Goal: Information Seeking & Learning: Learn about a topic

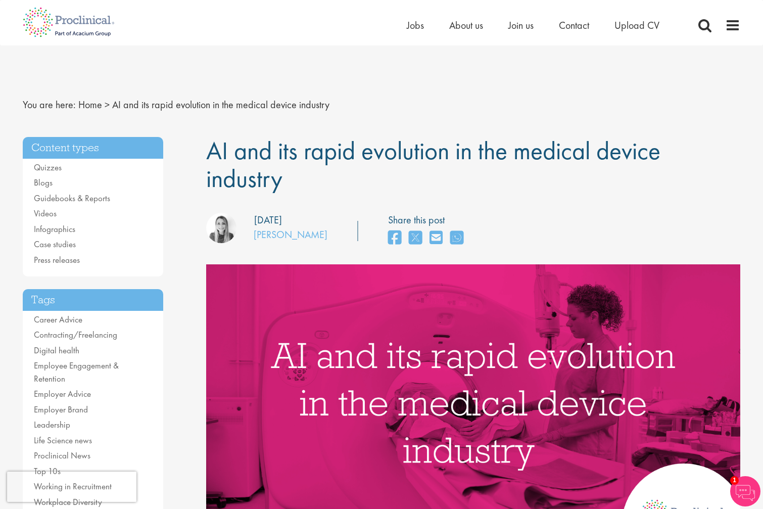
drag, startPoint x: 193, startPoint y: 147, endPoint x: 300, endPoint y: 189, distance: 115.0
click at [329, 178] on h1 "AI and its rapid evolution in the medical device industry" at bounding box center [473, 165] width 535 height 56
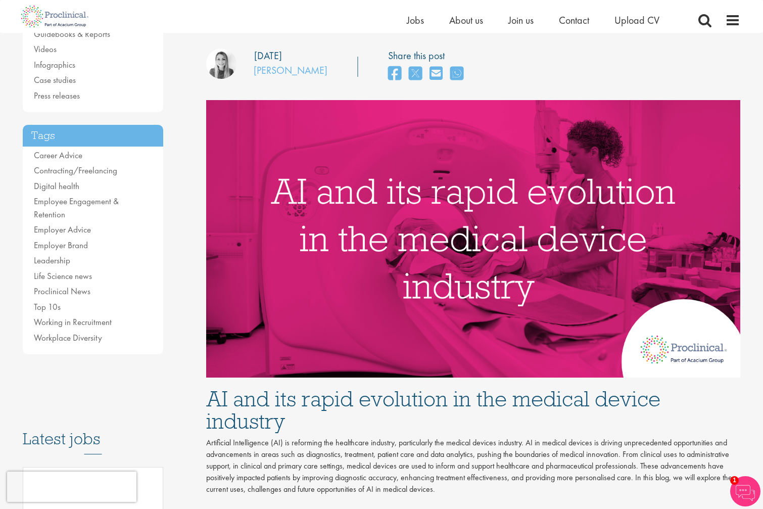
scroll to position [354, 0]
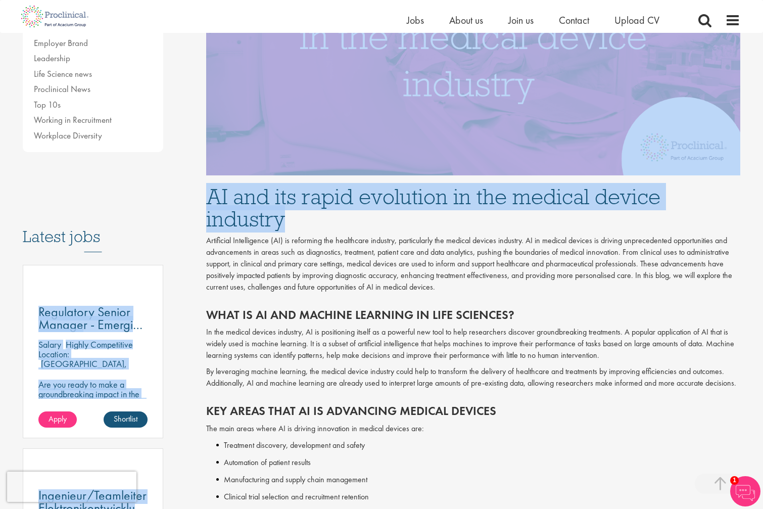
drag, startPoint x: 195, startPoint y: 203, endPoint x: 295, endPoint y: 232, distance: 104.9
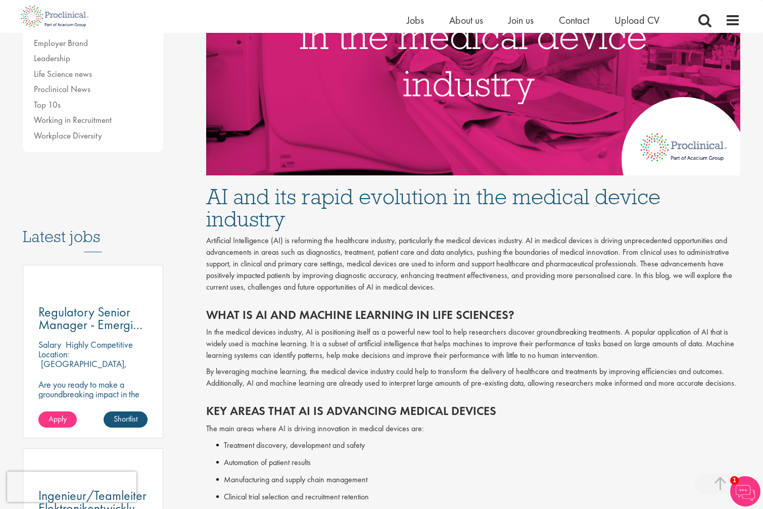
click at [301, 253] on p "Artificial Intelligence (AI) is reforming the healthcare industry, particularly…" at bounding box center [473, 264] width 535 height 58
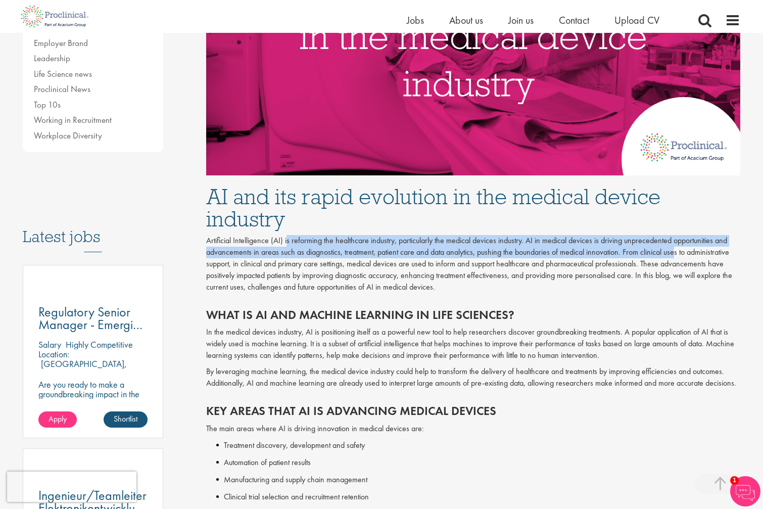
drag, startPoint x: 286, startPoint y: 239, endPoint x: 676, endPoint y: 257, distance: 389.5
click at [676, 257] on p "Artificial Intelligence (AI) is reforming the healthcare industry, particularly…" at bounding box center [473, 264] width 535 height 58
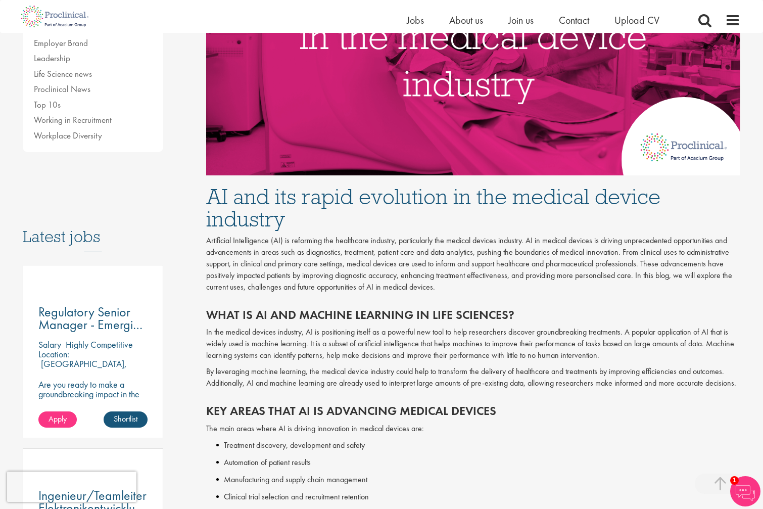
click at [590, 301] on div "What is AI and machine learning in life sciences? In the medical devices indust…" at bounding box center [474, 346] width 550 height 97
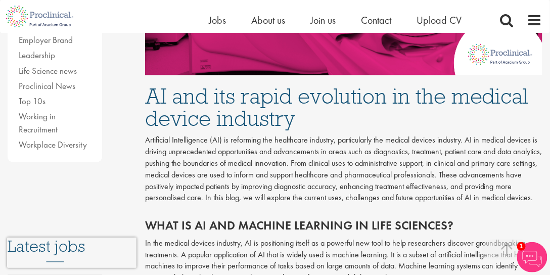
scroll to position [411, 0]
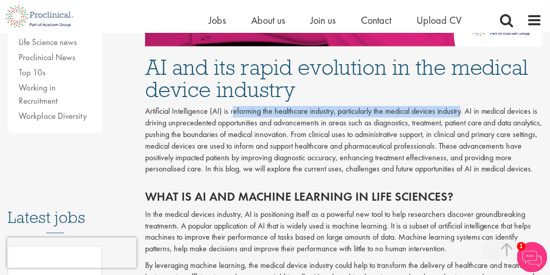
drag, startPoint x: 231, startPoint y: 113, endPoint x: 462, endPoint y: 110, distance: 230.4
click at [462, 110] on p "Artificial Intelligence (AI) is reforming the healthcare industry, particularly…" at bounding box center [343, 140] width 397 height 69
drag, startPoint x: 230, startPoint y: 109, endPoint x: 463, endPoint y: 110, distance: 232.4
click at [463, 110] on p "Artificial Intelligence (AI) is reforming the healthcare industry, particularly…" at bounding box center [343, 140] width 397 height 69
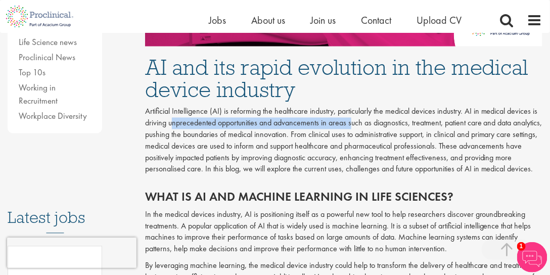
drag, startPoint x: 170, startPoint y: 123, endPoint x: 350, endPoint y: 119, distance: 179.9
click at [350, 119] on p "Artificial Intelligence (AI) is reforming the healthcare industry, particularly…" at bounding box center [343, 140] width 397 height 69
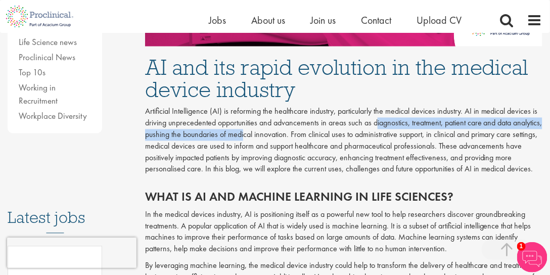
drag, startPoint x: 382, startPoint y: 122, endPoint x: 276, endPoint y: 135, distance: 106.9
click at [276, 135] on p "Artificial Intelligence (AI) is reforming the healthcare industry, particularly…" at bounding box center [343, 140] width 397 height 69
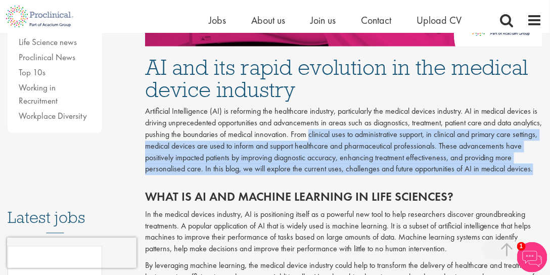
drag, startPoint x: 340, startPoint y: 129, endPoint x: 218, endPoint y: 181, distance: 132.9
click at [218, 175] on p "Artificial Intelligence (AI) is reforming the healthcare industry, particularly…" at bounding box center [343, 140] width 397 height 69
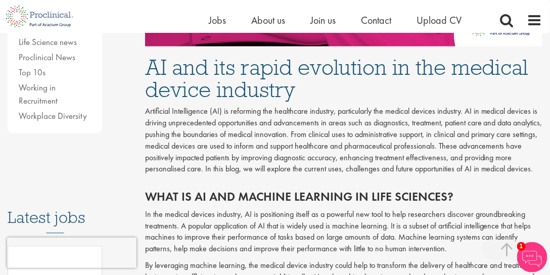
click at [214, 193] on div "What is AI and machine learning in life sciences? In the medical devices indust…" at bounding box center [343, 239] width 412 height 119
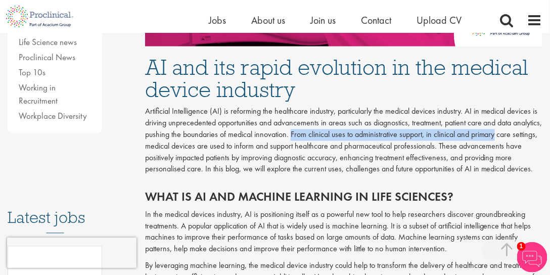
drag, startPoint x: 323, startPoint y: 133, endPoint x: 529, endPoint y: 133, distance: 205.6
click at [529, 133] on p "Artificial Intelligence (AI) is reforming the healthcare industry, particularly…" at bounding box center [343, 140] width 397 height 69
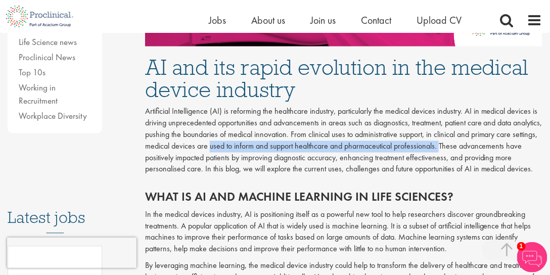
drag, startPoint x: 254, startPoint y: 146, endPoint x: 481, endPoint y: 145, distance: 226.9
click at [481, 145] on p "Artificial Intelligence (AI) is reforming the healthcare industry, particularly…" at bounding box center [343, 140] width 397 height 69
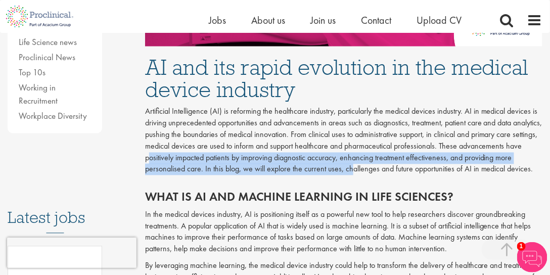
drag, startPoint x: 215, startPoint y: 162, endPoint x: 402, endPoint y: 173, distance: 187.3
click at [402, 173] on p "Artificial Intelligence (AI) is reforming the healthcare industry, particularly…" at bounding box center [343, 140] width 397 height 69
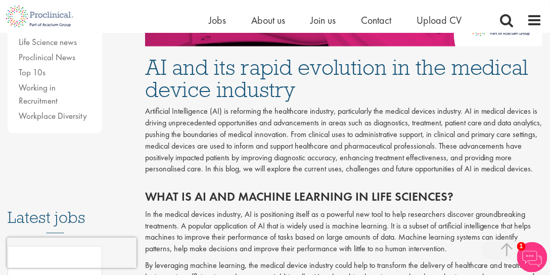
click at [220, 175] on p "Artificial Intelligence (AI) is reforming the healthcare industry, particularly…" at bounding box center [343, 140] width 397 height 69
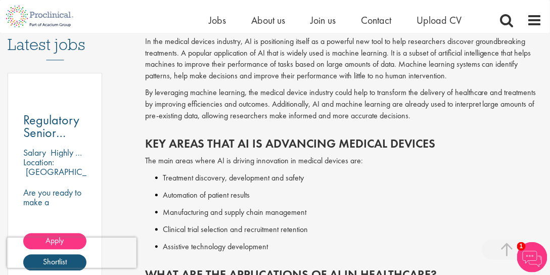
scroll to position [613, 0]
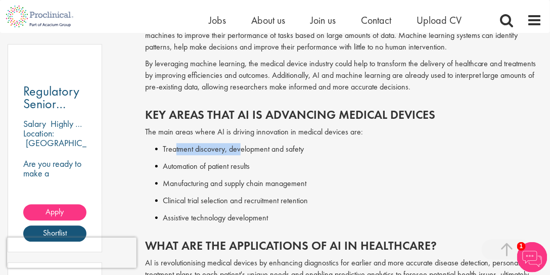
drag, startPoint x: 176, startPoint y: 160, endPoint x: 238, endPoint y: 156, distance: 62.8
click at [238, 155] on li "Treatment discovery, development and safety" at bounding box center [348, 149] width 387 height 12
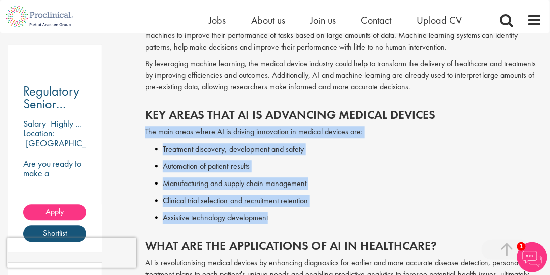
drag, startPoint x: 143, startPoint y: 143, endPoint x: 271, endPoint y: 225, distance: 151.8
click at [275, 224] on li "Assistive technology development" at bounding box center [348, 218] width 387 height 12
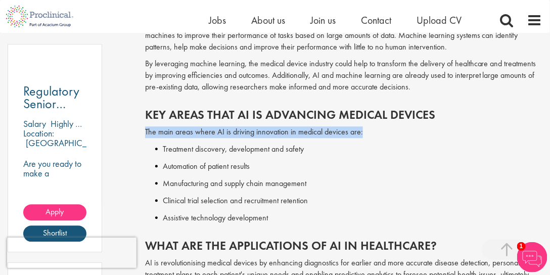
drag, startPoint x: 146, startPoint y: 145, endPoint x: 369, endPoint y: 148, distance: 223.4
click at [369, 138] on p "The main areas where AI is driving innovation in medical devices are:" at bounding box center [343, 132] width 397 height 12
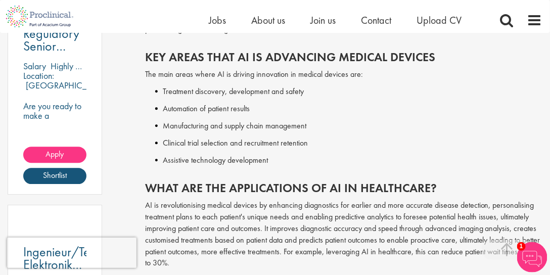
click at [211, 98] on li "Treatment discovery, development and safety" at bounding box center [348, 91] width 387 height 12
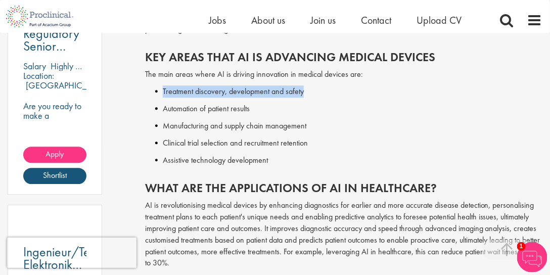
drag, startPoint x: 162, startPoint y: 102, endPoint x: 304, endPoint y: 94, distance: 142.2
click at [304, 94] on div "Key Areas That AI Is Advancing Medical Devices The main areas where AI is drivi…" at bounding box center [343, 105] width 412 height 131
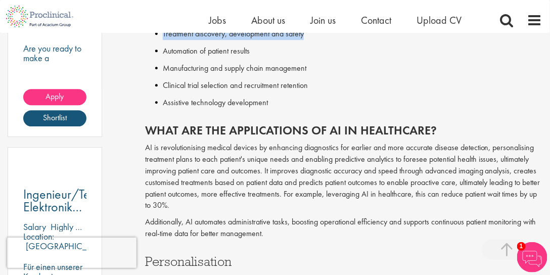
scroll to position [758, 0]
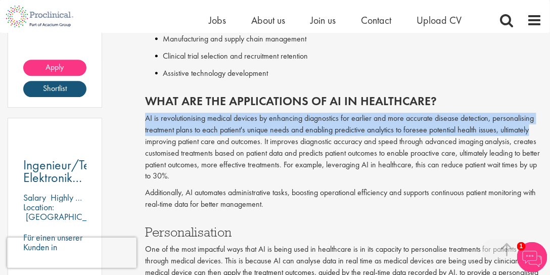
drag, startPoint x: 146, startPoint y: 127, endPoint x: 545, endPoint y: 141, distance: 398.9
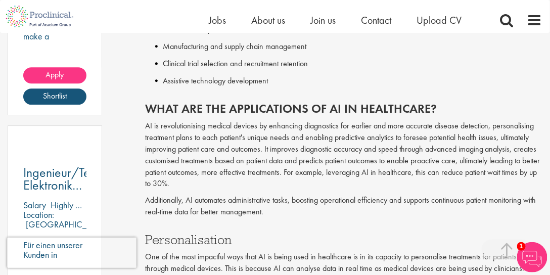
scroll to position [760, 0]
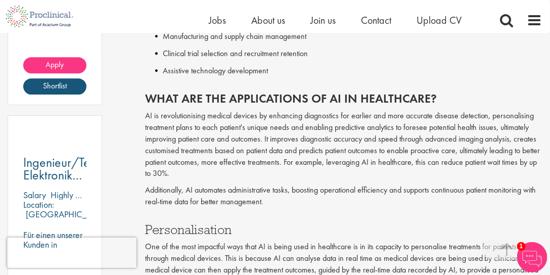
drag, startPoint x: 146, startPoint y: 104, endPoint x: 435, endPoint y: 96, distance: 289.6
click at [435, 96] on div "What are the applications of AI in healthcare? AI is revolutionising medical de…" at bounding box center [343, 147] width 412 height 131
click at [215, 105] on h2 "What are the applications of AI in healthcare?" at bounding box center [343, 98] width 397 height 13
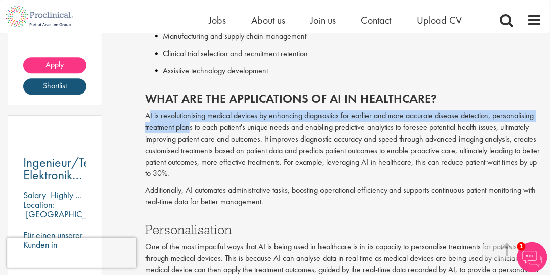
drag, startPoint x: 166, startPoint y: 124, endPoint x: 188, endPoint y: 143, distance: 30.1
click at [188, 143] on p "AI is revolutionising medical devices by enhancing diagnostics for earlier and …" at bounding box center [343, 144] width 397 height 69
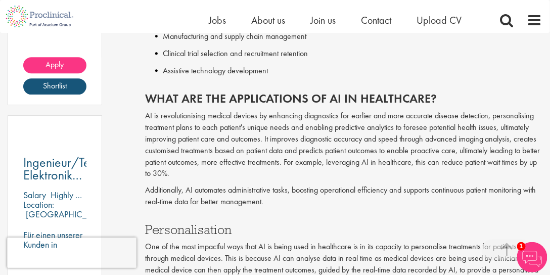
click at [161, 163] on p "AI is revolutionising medical devices by enhancing diagnostics for earlier and …" at bounding box center [343, 144] width 397 height 69
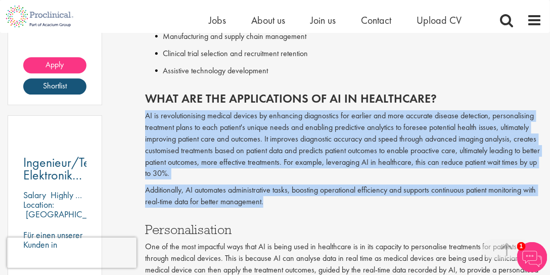
drag, startPoint x: 144, startPoint y: 127, endPoint x: 268, endPoint y: 211, distance: 150.2
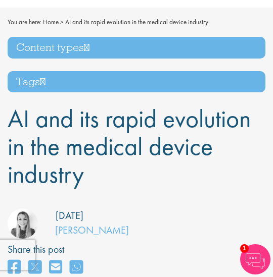
scroll to position [0, 0]
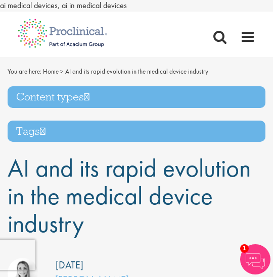
click at [85, 97] on h3 "Content types" at bounding box center [137, 97] width 258 height 22
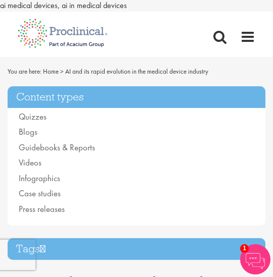
click at [85, 97] on h3 "Content types" at bounding box center [137, 97] width 258 height 22
